Goal: Task Accomplishment & Management: Manage account settings

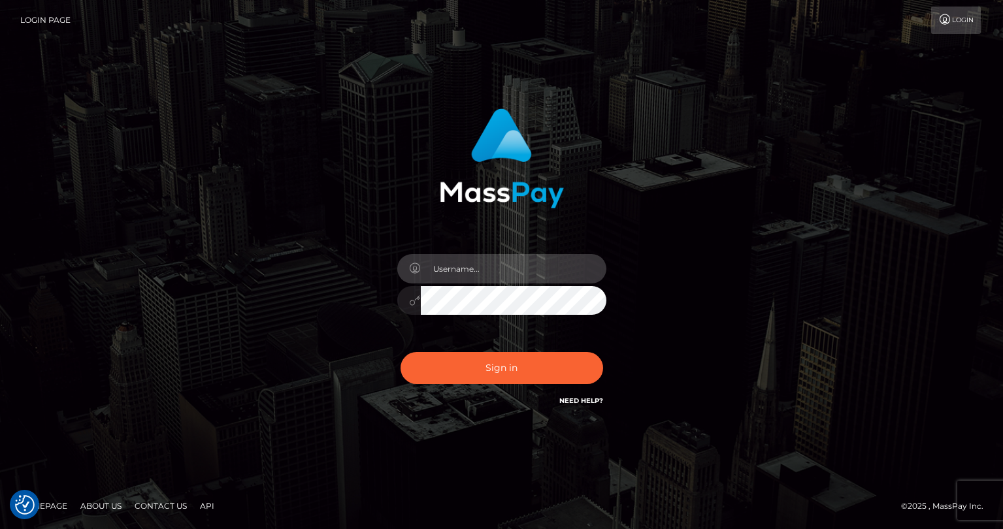
click at [475, 273] on input "text" at bounding box center [513, 268] width 185 height 29
type input "tatyanafansly1"
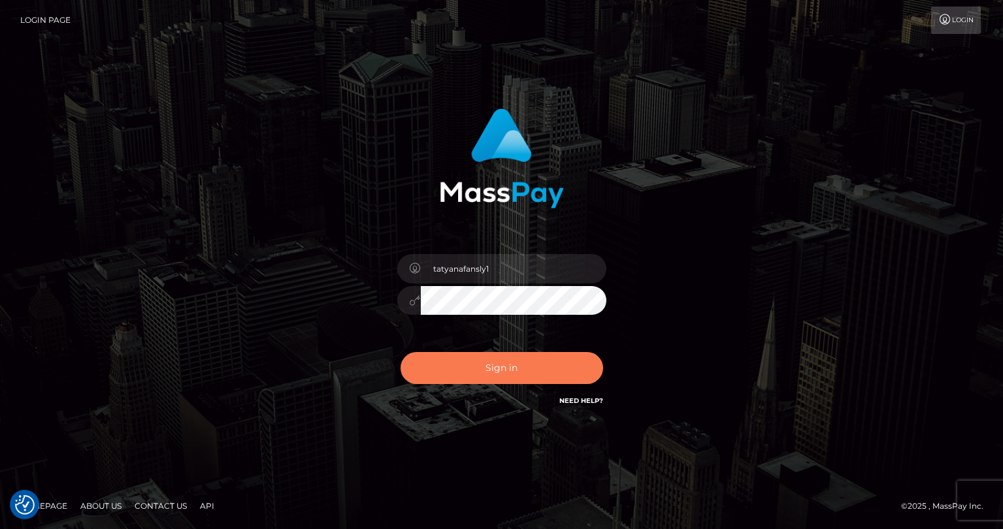
click at [506, 366] on button "Sign in" at bounding box center [501, 368] width 202 height 32
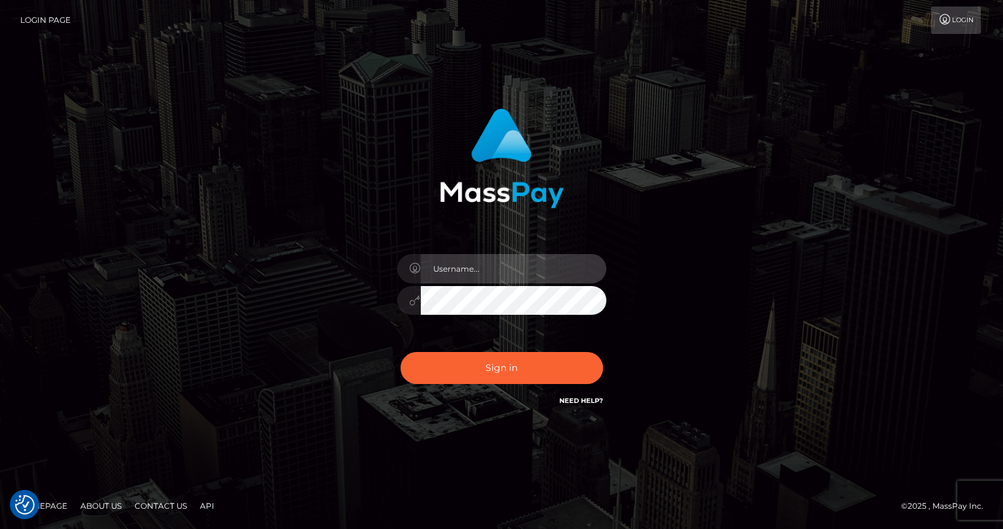
click at [468, 268] on input "text" at bounding box center [513, 268] width 185 height 29
type input "tatyanafansly1"
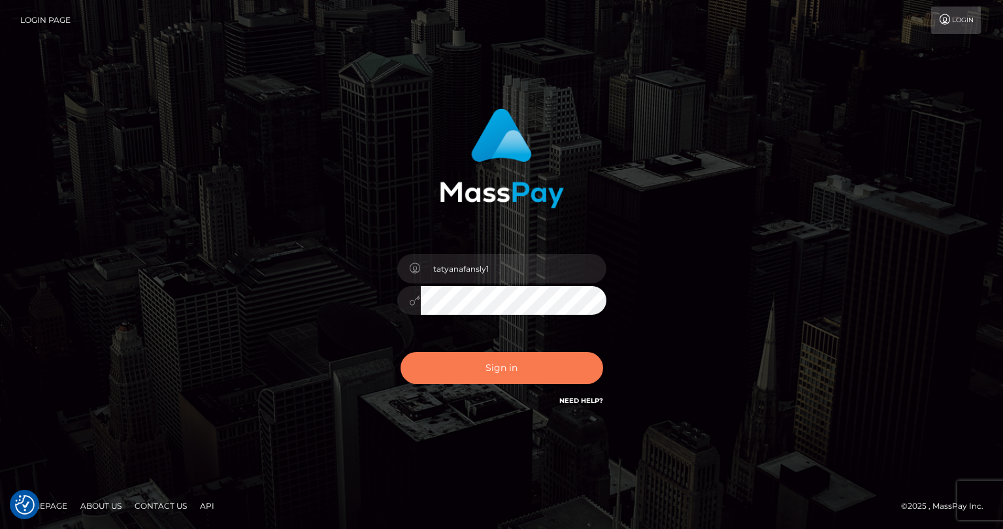
click at [515, 368] on button "Sign in" at bounding box center [501, 368] width 202 height 32
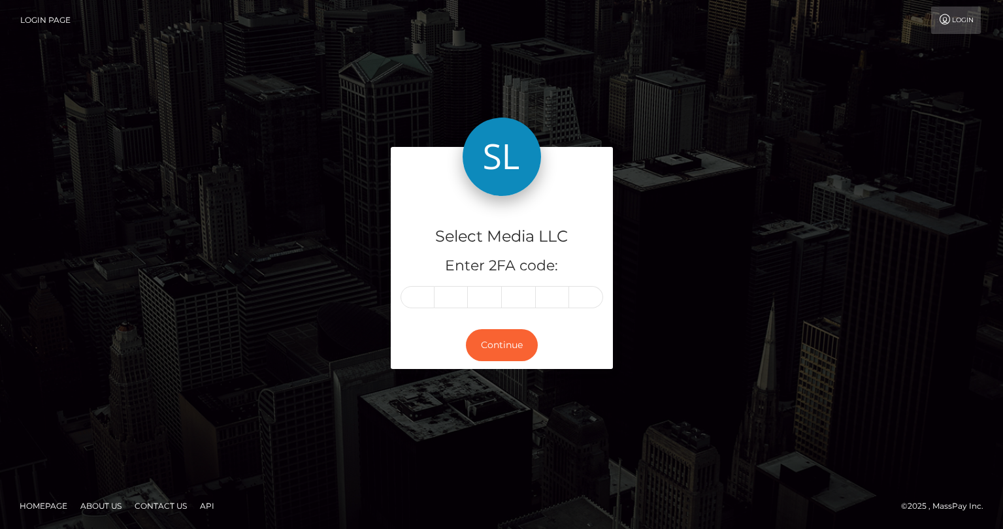
click at [420, 302] on input "text" at bounding box center [417, 297] width 34 height 22
type input "4"
type input "3"
type input "9"
type input "4"
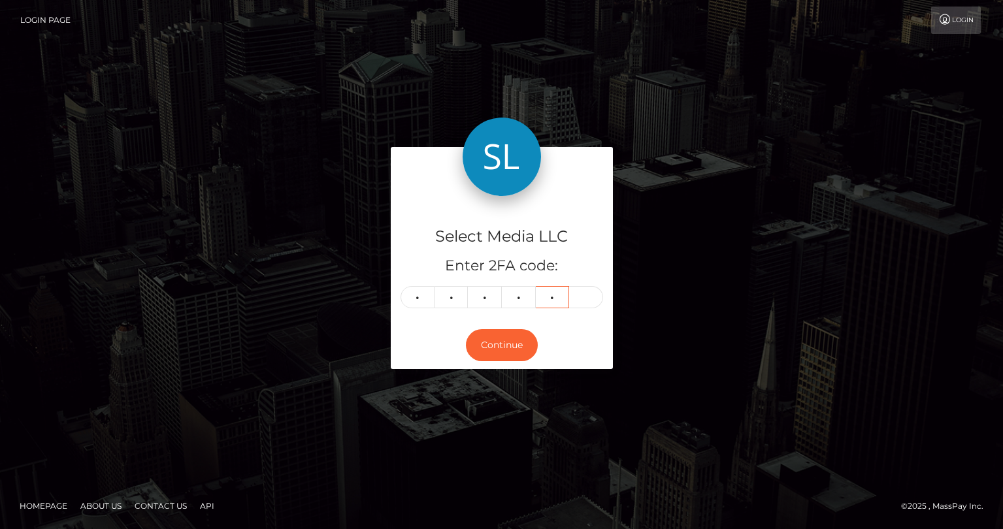
type input "0"
type input "1"
click at [492, 340] on button "Continue" at bounding box center [502, 345] width 72 height 32
